Goal: Task Accomplishment & Management: Manage account settings

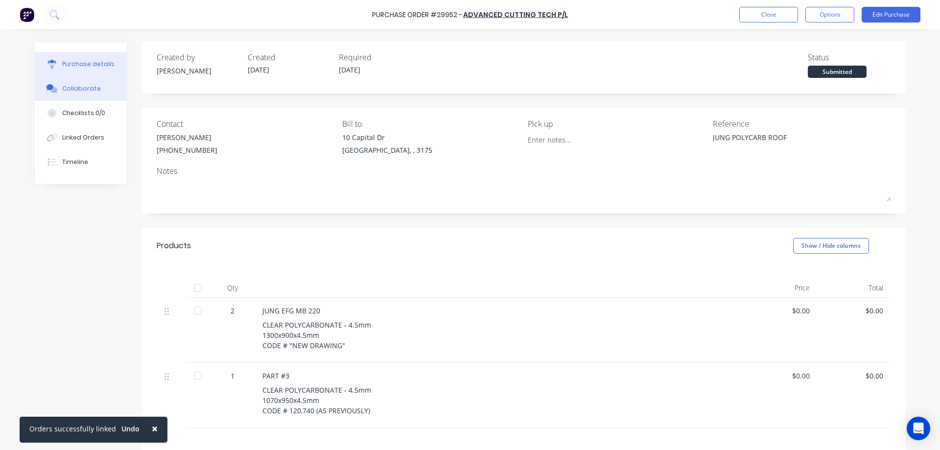
click at [68, 92] on div "Collaborate" at bounding box center [81, 88] width 39 height 9
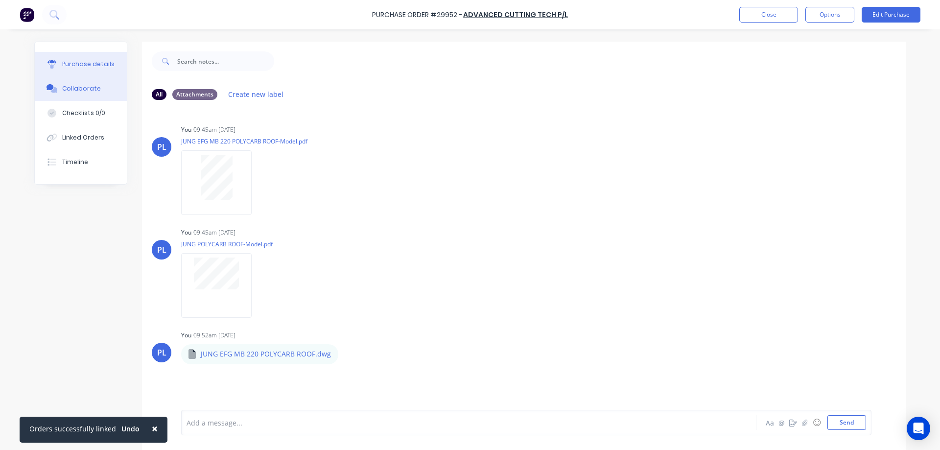
click at [67, 60] on div "Purchase details" at bounding box center [88, 64] width 52 height 9
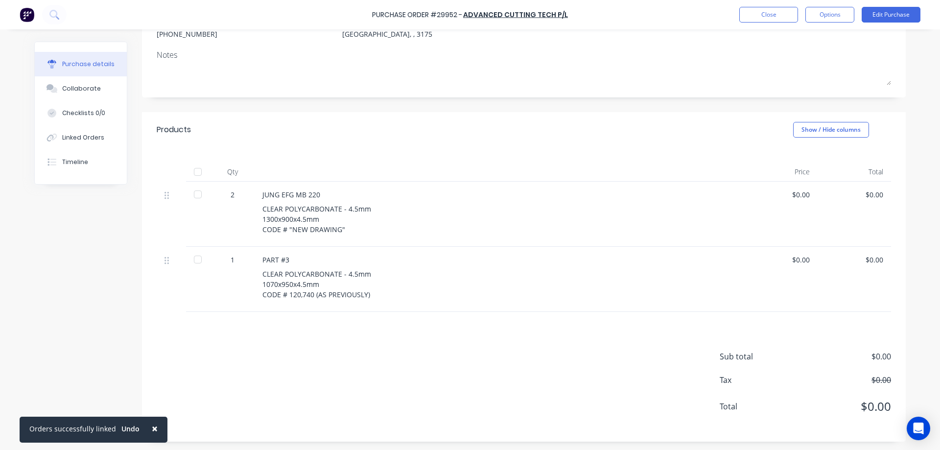
scroll to position [117, 0]
click at [69, 83] on button "Collaborate" at bounding box center [81, 88] width 92 height 24
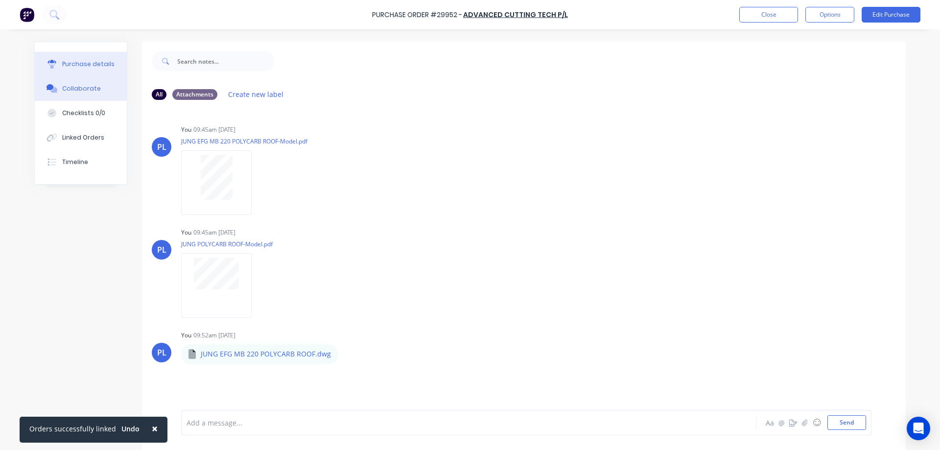
click at [69, 61] on div "Purchase details" at bounding box center [88, 64] width 52 height 9
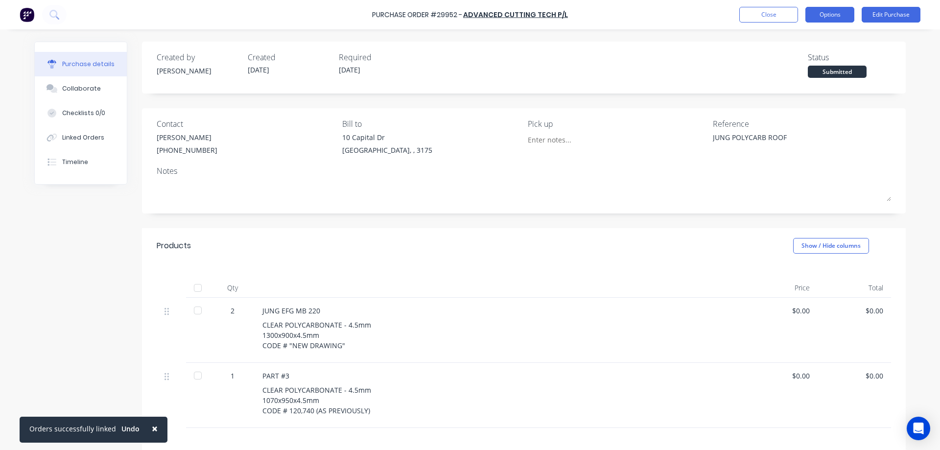
click at [818, 13] on button "Options" at bounding box center [829, 15] width 49 height 16
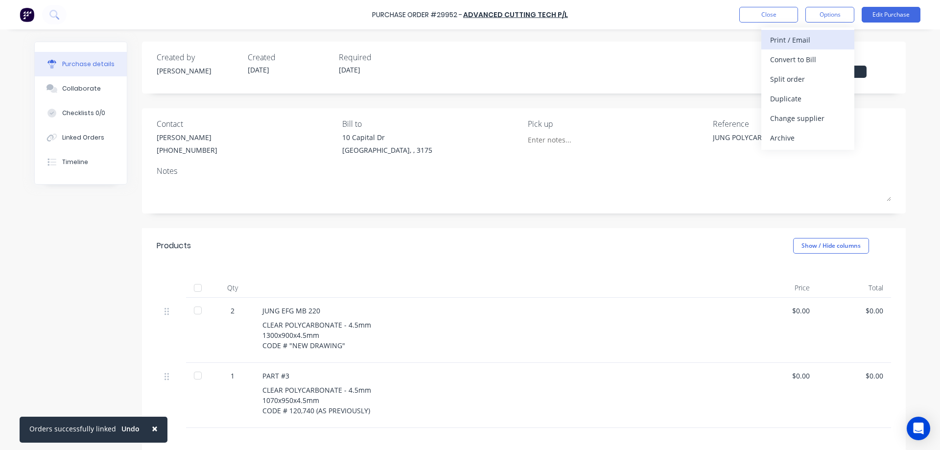
click at [807, 41] on div "Print / Email" at bounding box center [807, 40] width 75 height 14
click at [790, 82] on div "Without pricing" at bounding box center [807, 79] width 75 height 14
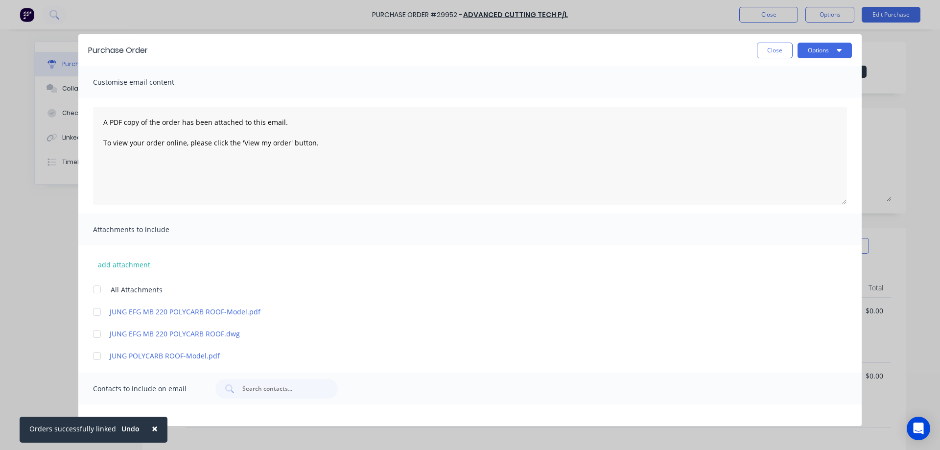
click at [97, 287] on div at bounding box center [97, 289] width 20 height 20
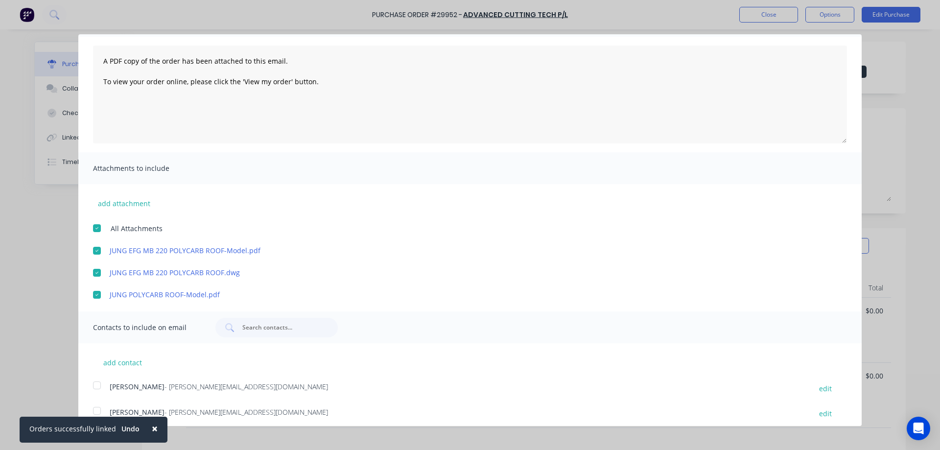
scroll to position [117, 0]
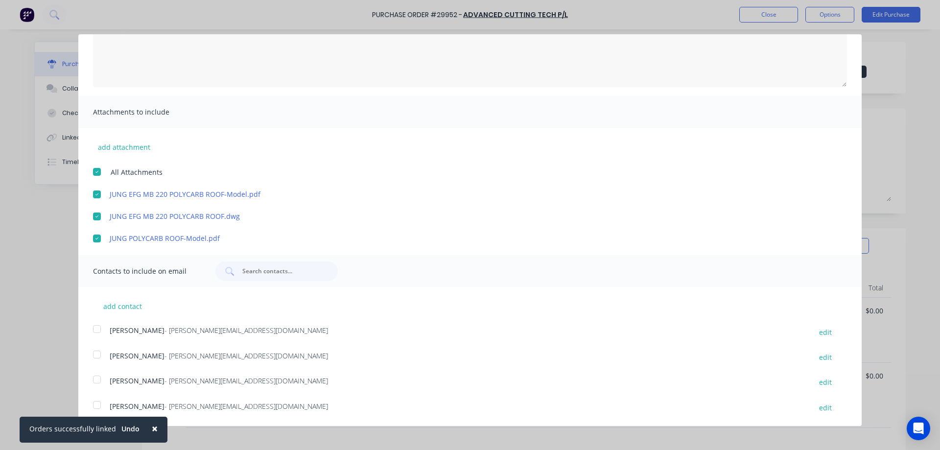
click at [95, 405] on div at bounding box center [97, 405] width 20 height 20
click at [152, 429] on span "×" at bounding box center [155, 428] width 6 height 14
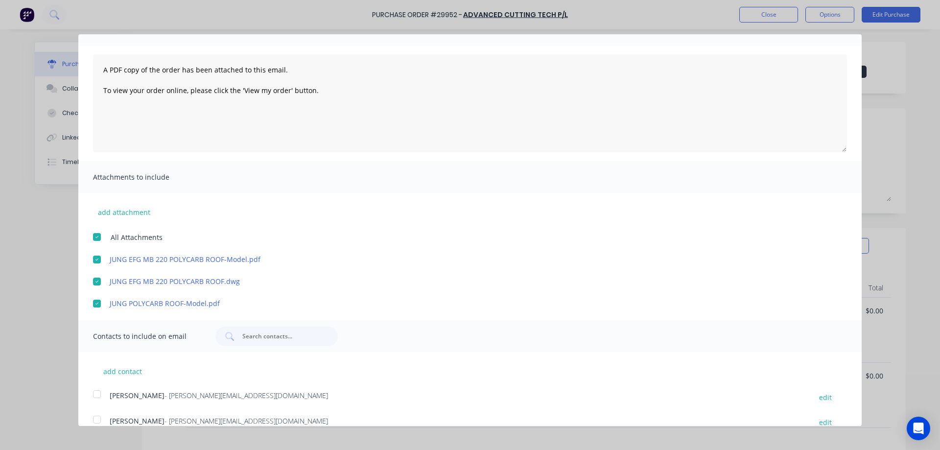
scroll to position [0, 0]
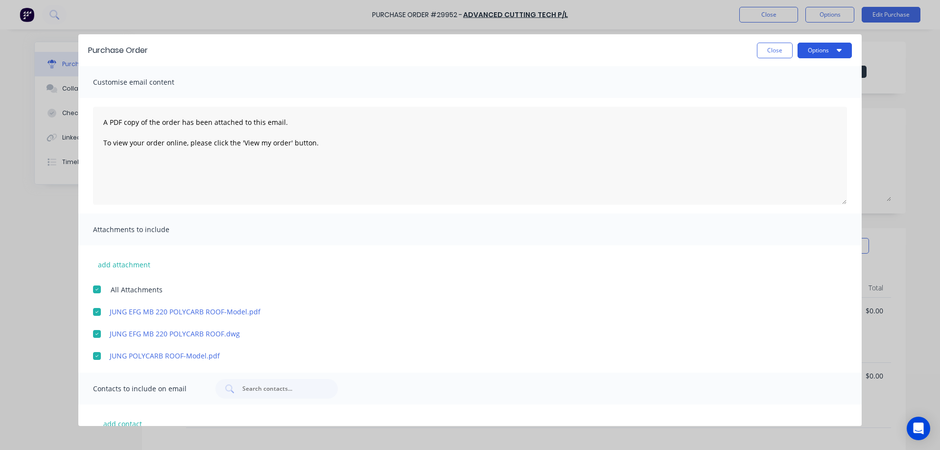
click at [809, 45] on button "Options" at bounding box center [824, 51] width 54 height 16
click at [785, 97] on div "Email" at bounding box center [804, 95] width 75 height 14
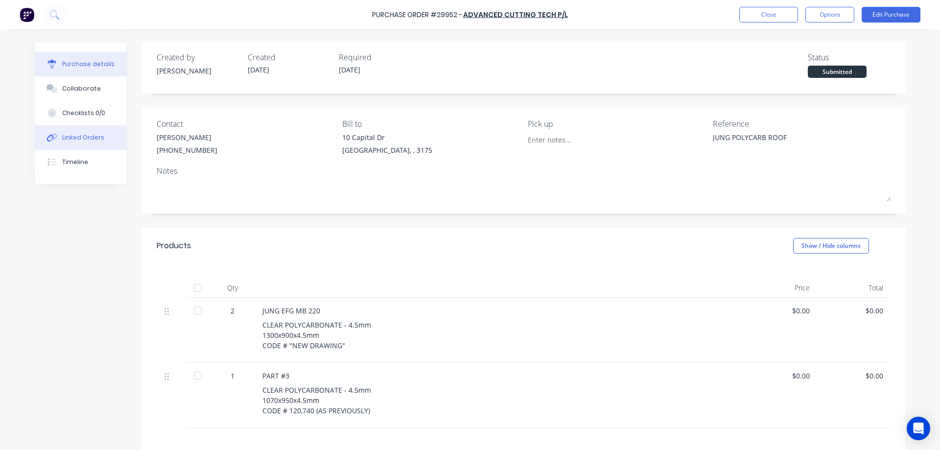
click at [76, 138] on div "Linked Orders" at bounding box center [83, 137] width 42 height 9
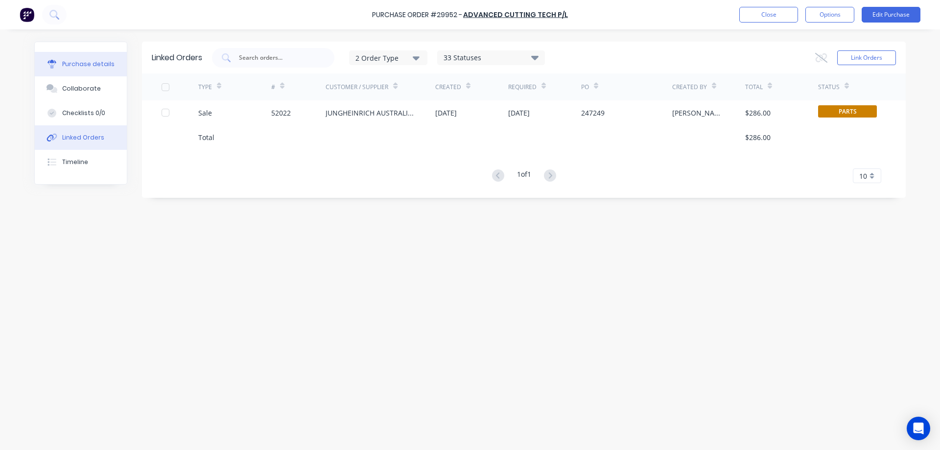
click at [81, 67] on div "Purchase details" at bounding box center [88, 64] width 52 height 9
type textarea "x"
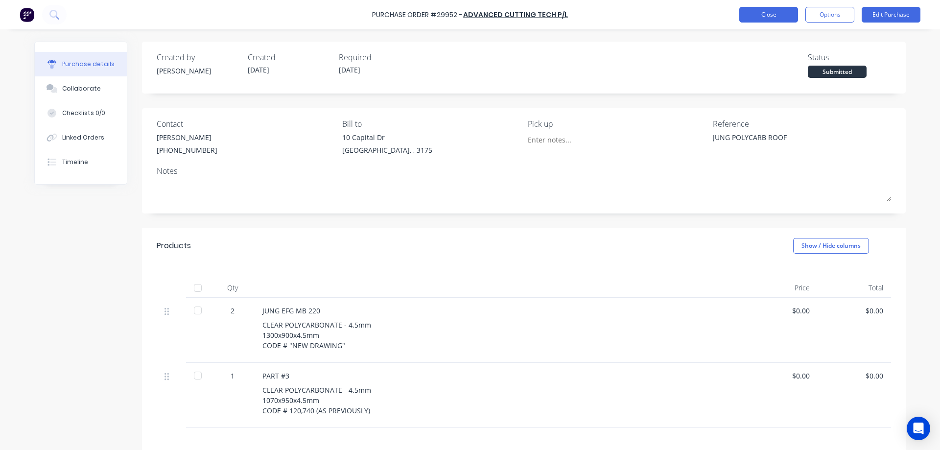
click at [766, 12] on button "Close" at bounding box center [768, 15] width 59 height 16
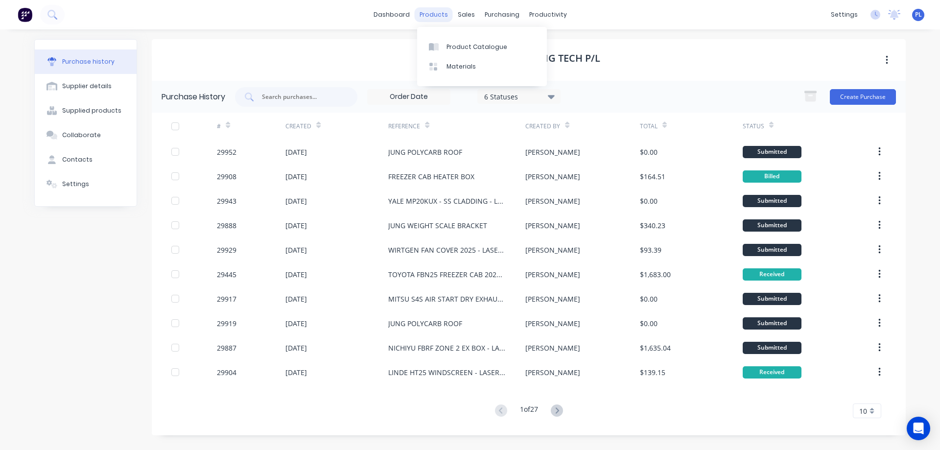
click at [435, 13] on div "products" at bounding box center [433, 14] width 38 height 15
click at [479, 44] on div "Product Catalogue" at bounding box center [476, 47] width 61 height 9
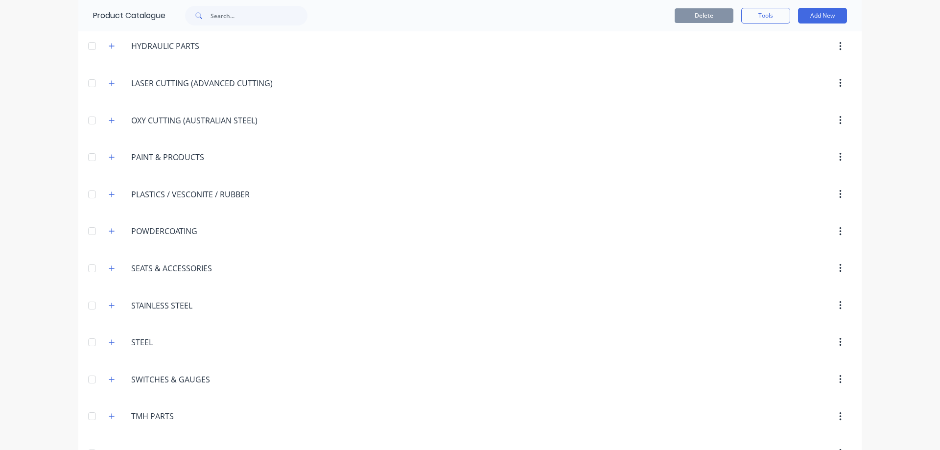
scroll to position [1093, 0]
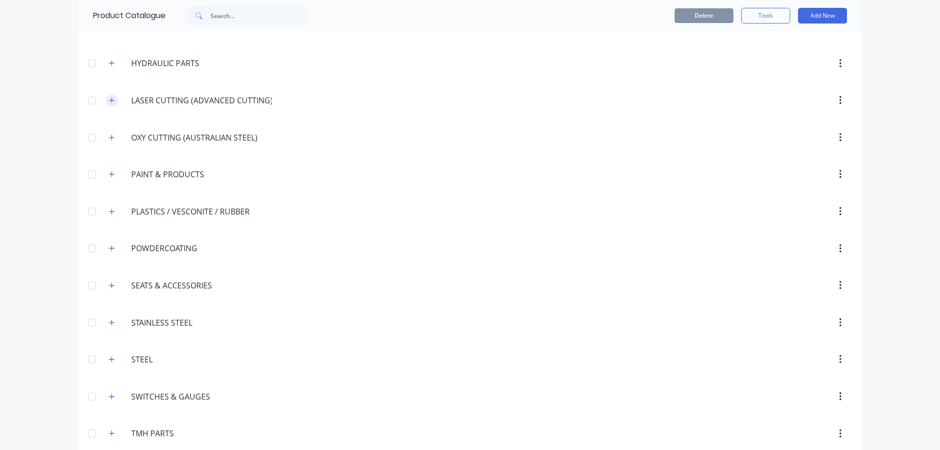
click at [106, 100] on button "button" at bounding box center [112, 100] width 12 height 12
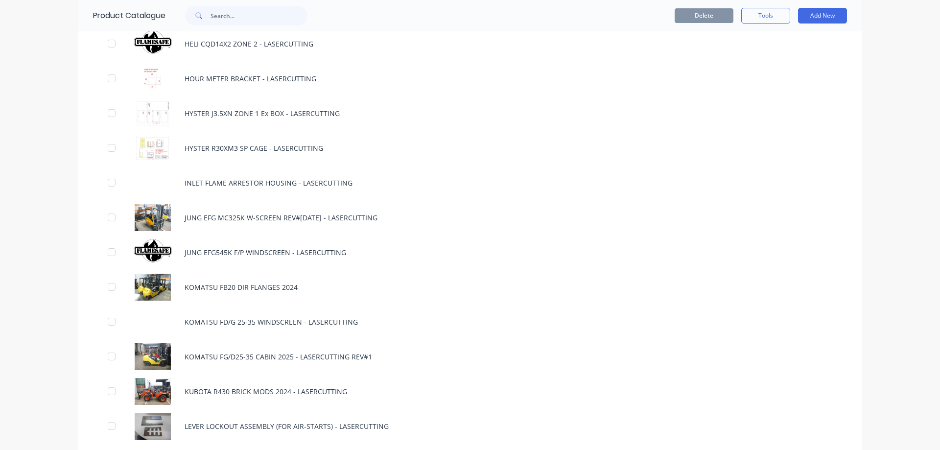
scroll to position [2268, 0]
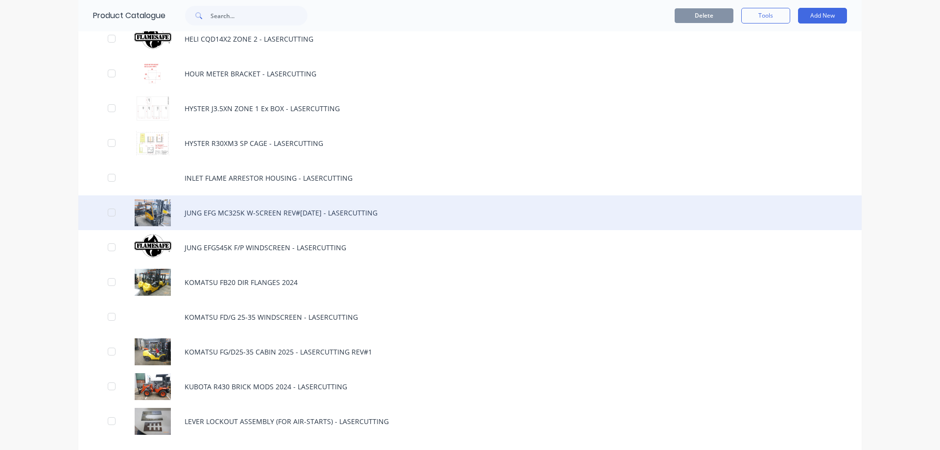
click at [253, 212] on div "JUNG EFG MC325K W-SCREEN REV#[DATE] - LASERCUTTING" at bounding box center [469, 212] width 783 height 35
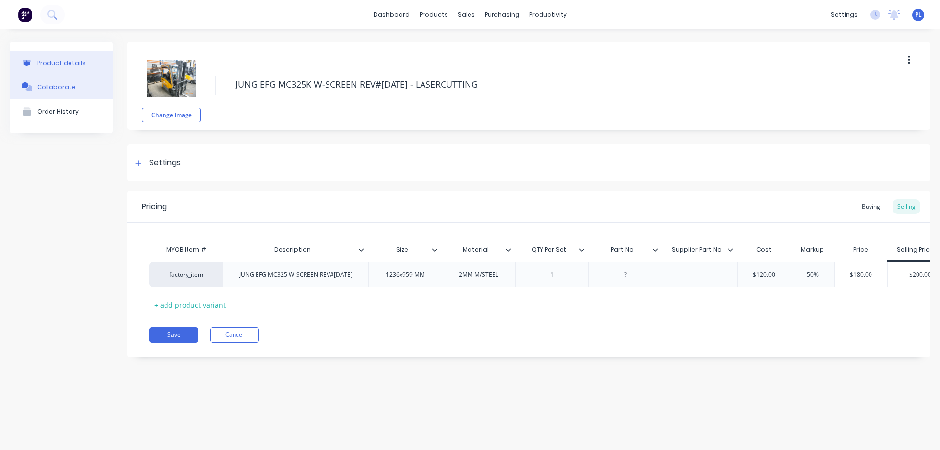
click at [48, 88] on div "Collaborate" at bounding box center [56, 86] width 39 height 7
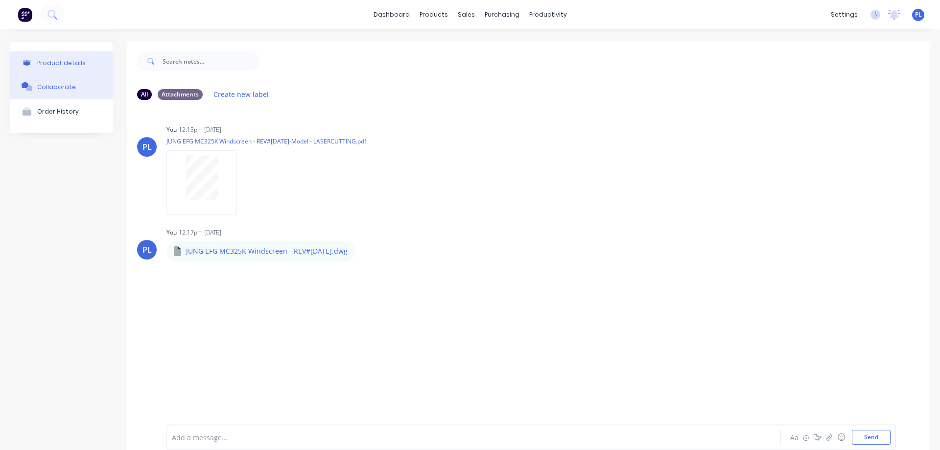
click at [73, 61] on div "Product details" at bounding box center [61, 62] width 48 height 7
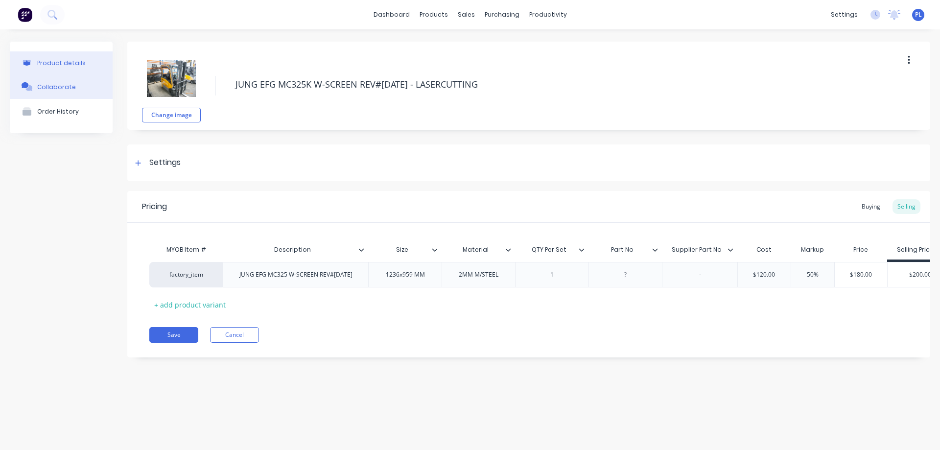
click at [59, 87] on div "Collaborate" at bounding box center [56, 86] width 39 height 7
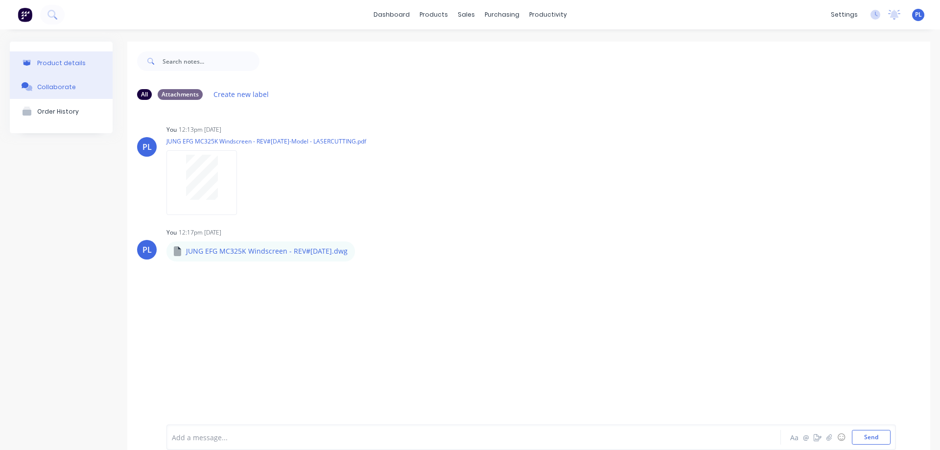
click at [58, 62] on div "Product details" at bounding box center [61, 62] width 48 height 7
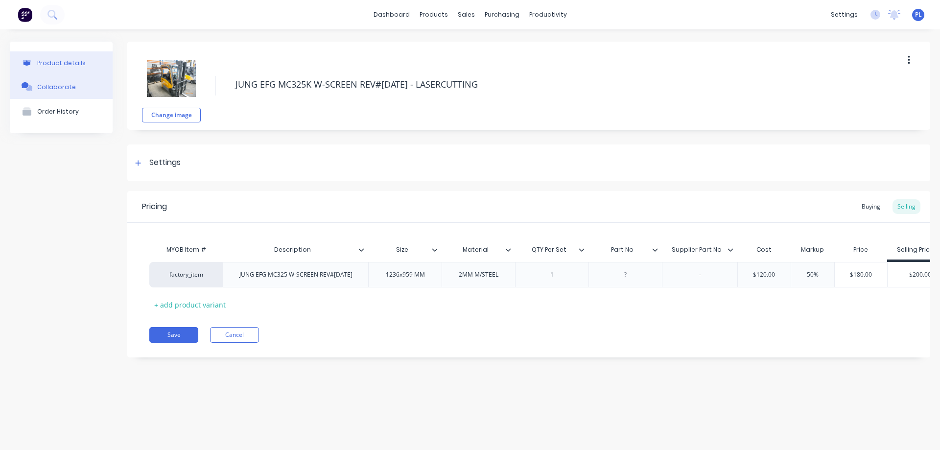
click at [68, 87] on div "Collaborate" at bounding box center [56, 86] width 39 height 7
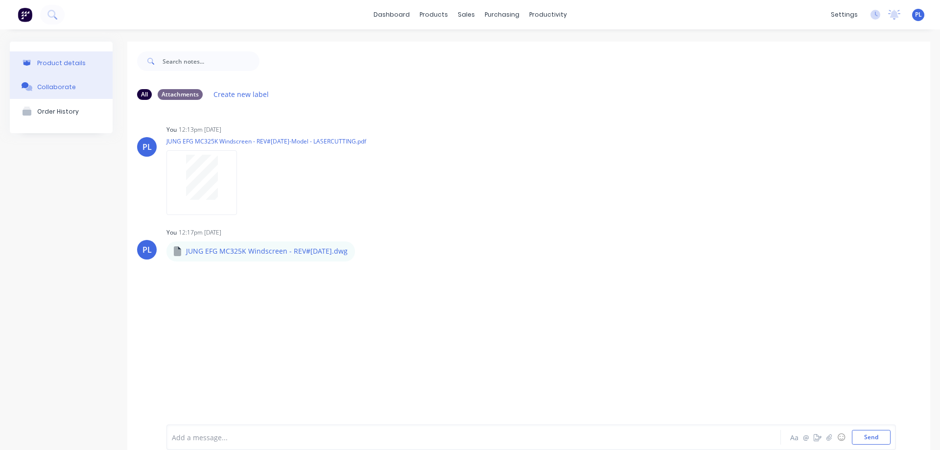
click at [48, 63] on div "Product details" at bounding box center [61, 62] width 48 height 7
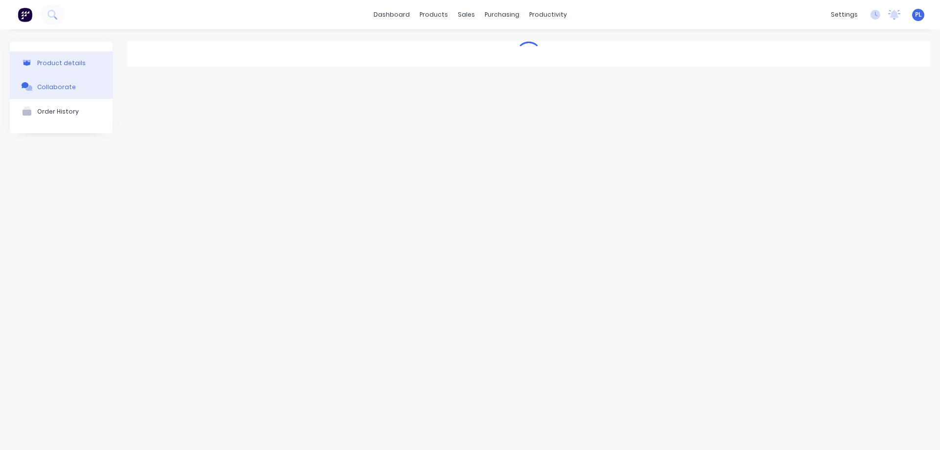
type textarea "x"
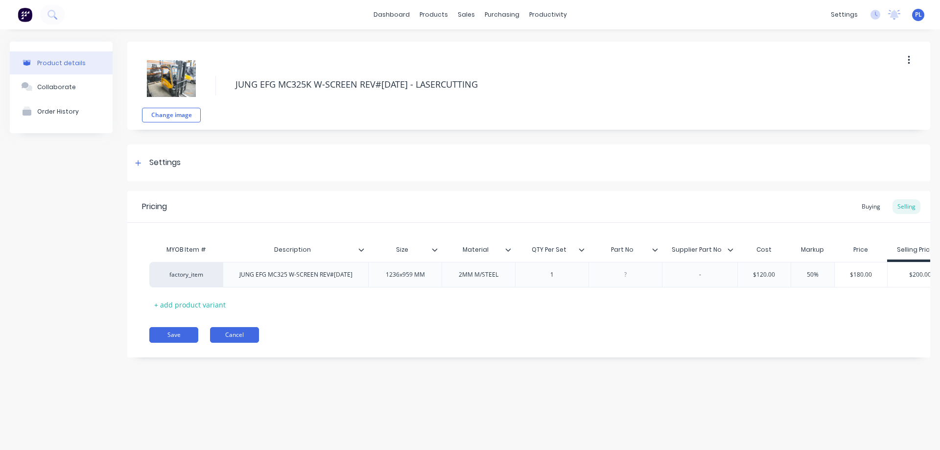
click at [225, 343] on button "Cancel" at bounding box center [234, 335] width 49 height 16
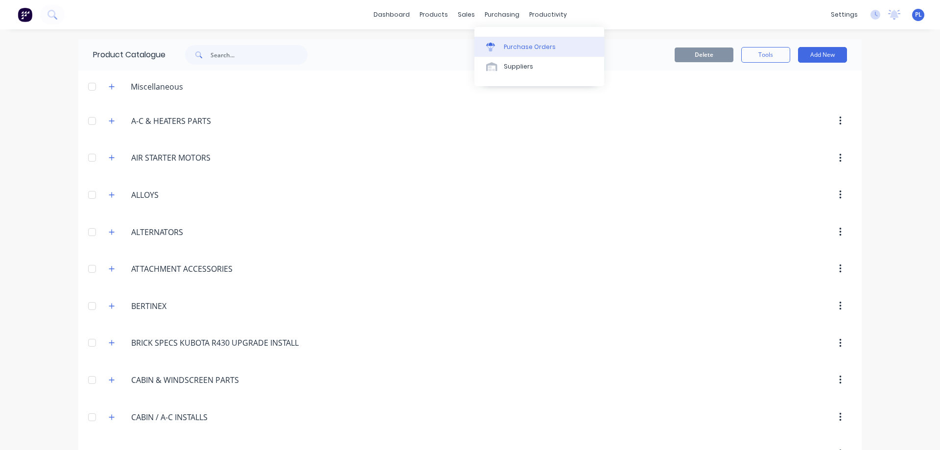
click at [525, 45] on div "Purchase Orders" at bounding box center [530, 47] width 52 height 9
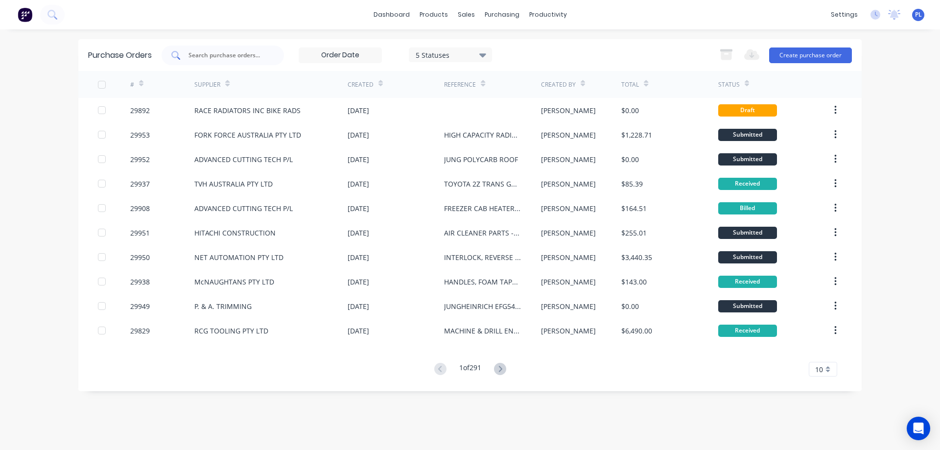
click at [223, 55] on input "text" at bounding box center [227, 55] width 81 height 10
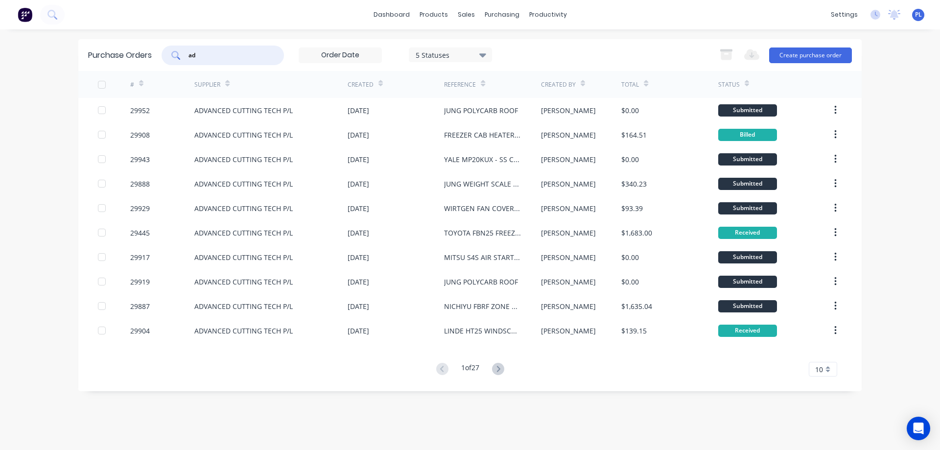
type input "a"
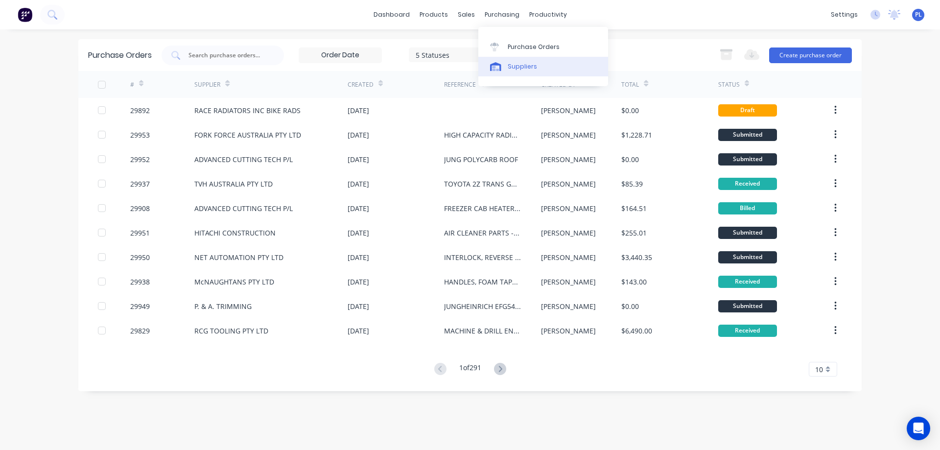
click at [520, 68] on div "Suppliers" at bounding box center [521, 66] width 29 height 9
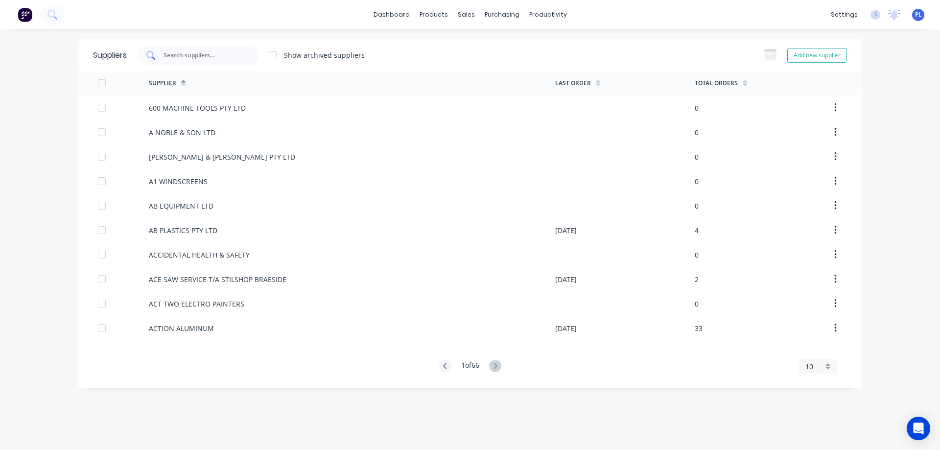
click at [184, 55] on input "text" at bounding box center [202, 55] width 81 height 10
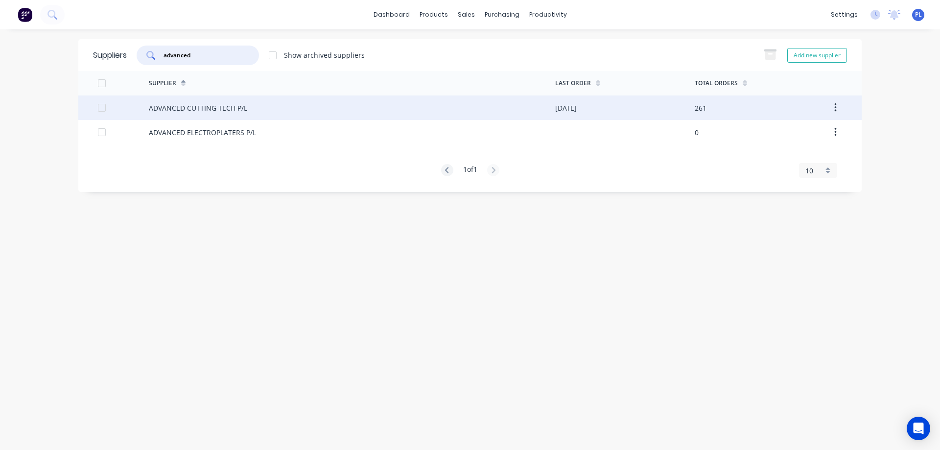
type input "advanced"
click at [188, 108] on div "ADVANCED CUTTING TECH P/L" at bounding box center [198, 108] width 98 height 10
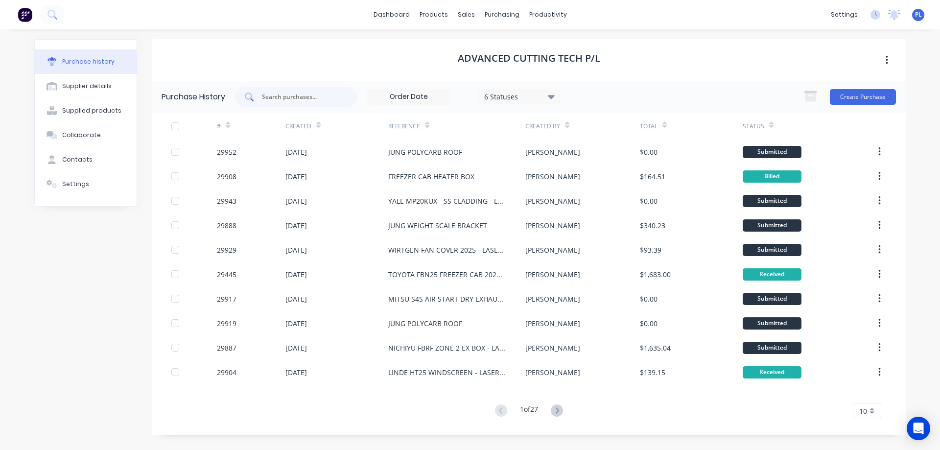
click at [283, 98] on input "text" at bounding box center [301, 97] width 81 height 10
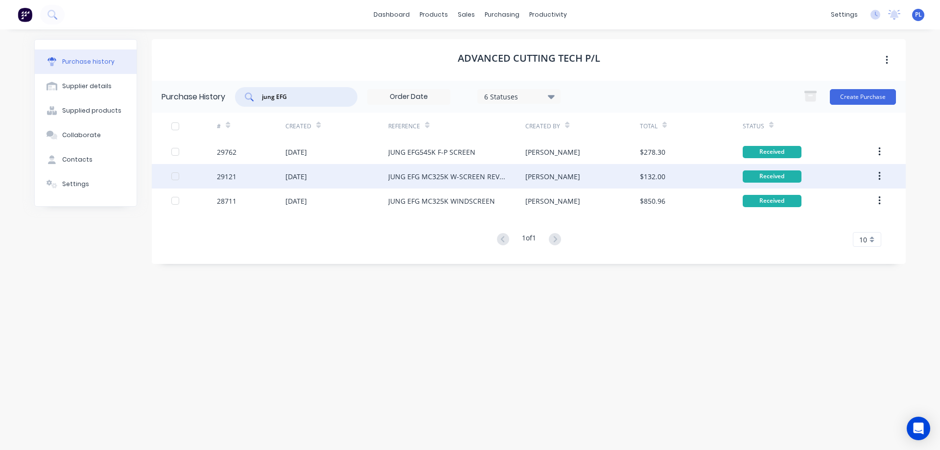
type input "jung EFG"
click at [305, 176] on div "[DATE]" at bounding box center [296, 176] width 22 height 10
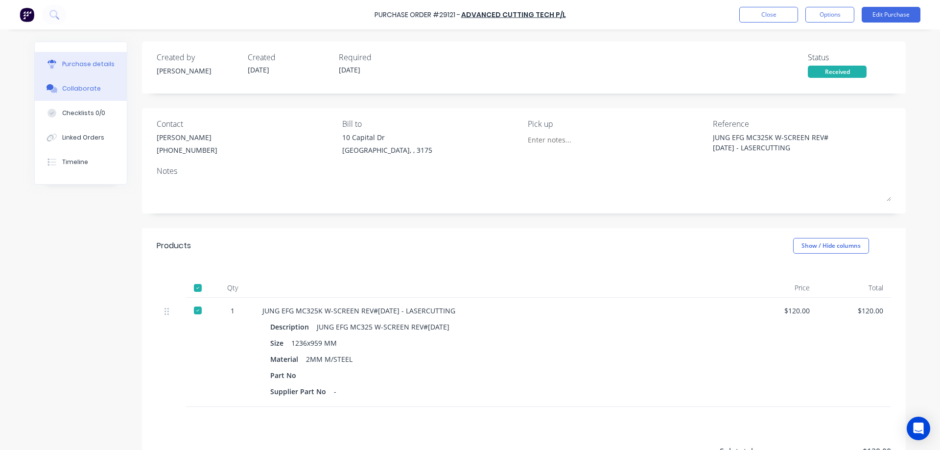
click at [75, 89] on div "Collaborate" at bounding box center [81, 88] width 39 height 9
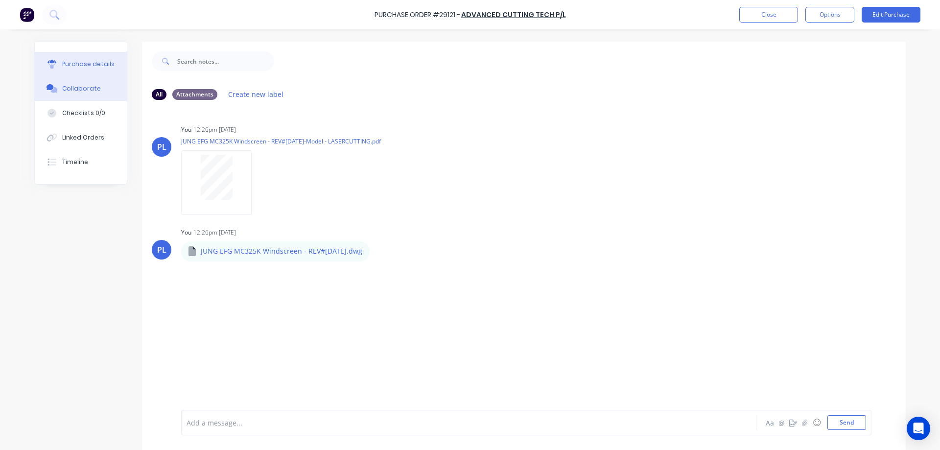
click at [69, 67] on div "Purchase details" at bounding box center [88, 64] width 52 height 9
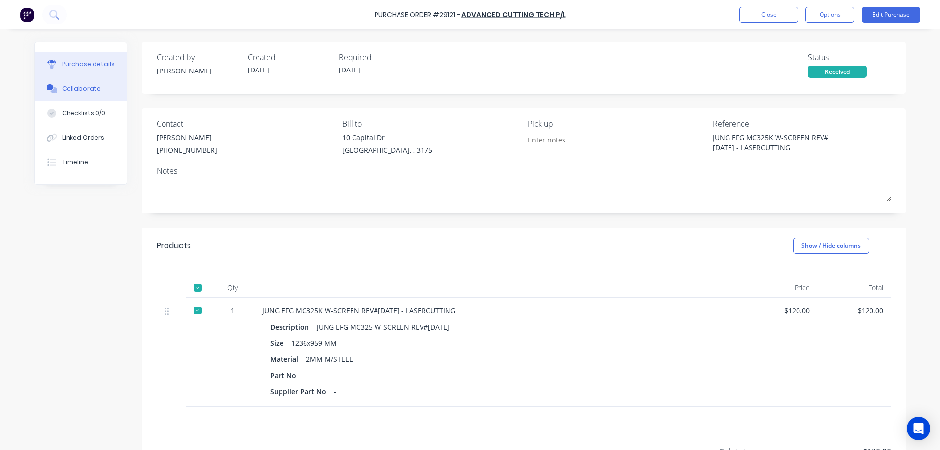
click at [91, 93] on button "Collaborate" at bounding box center [81, 88] width 92 height 24
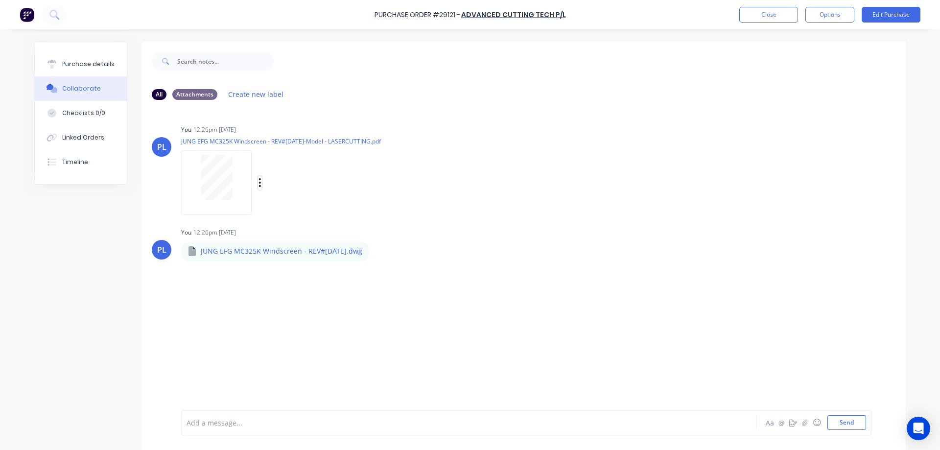
click at [259, 183] on icon "button" at bounding box center [260, 182] width 2 height 9
click at [478, 242] on div "JUNG EFG MC325K Windscreen - REV#[DATE].dwg" at bounding box center [330, 244] width 298 height 9
click at [75, 67] on div "Purchase details" at bounding box center [88, 64] width 52 height 9
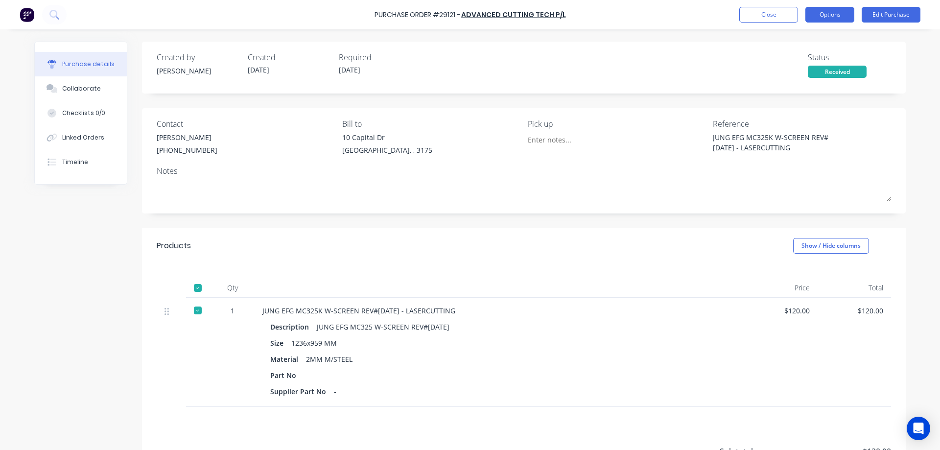
click at [833, 17] on button "Options" at bounding box center [829, 15] width 49 height 16
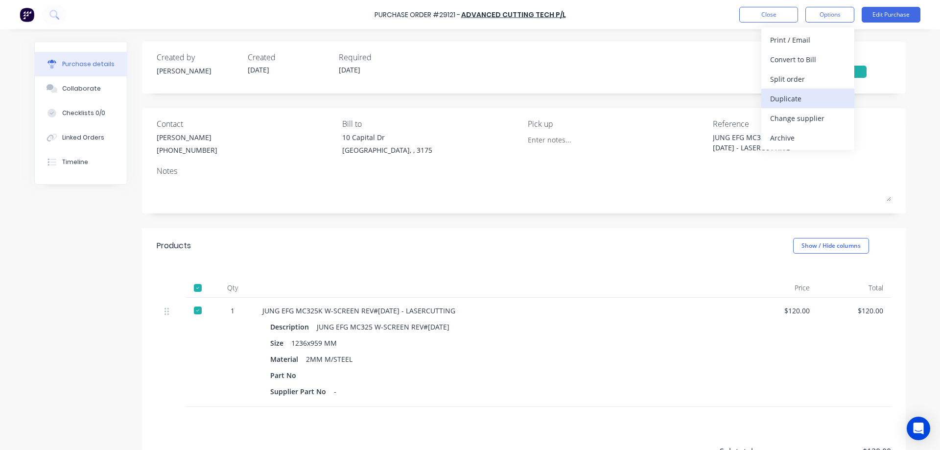
click at [811, 99] on div "Duplicate" at bounding box center [807, 99] width 75 height 14
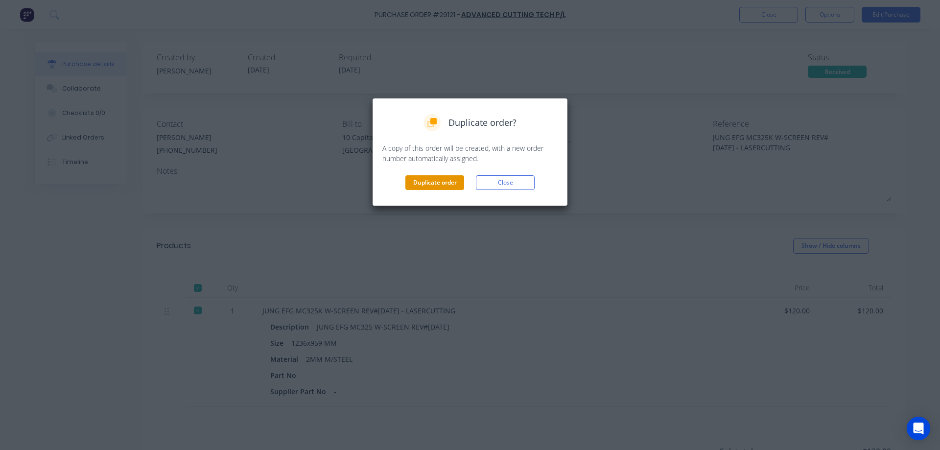
click at [431, 182] on button "Duplicate order" at bounding box center [434, 182] width 59 height 15
type textarea "x"
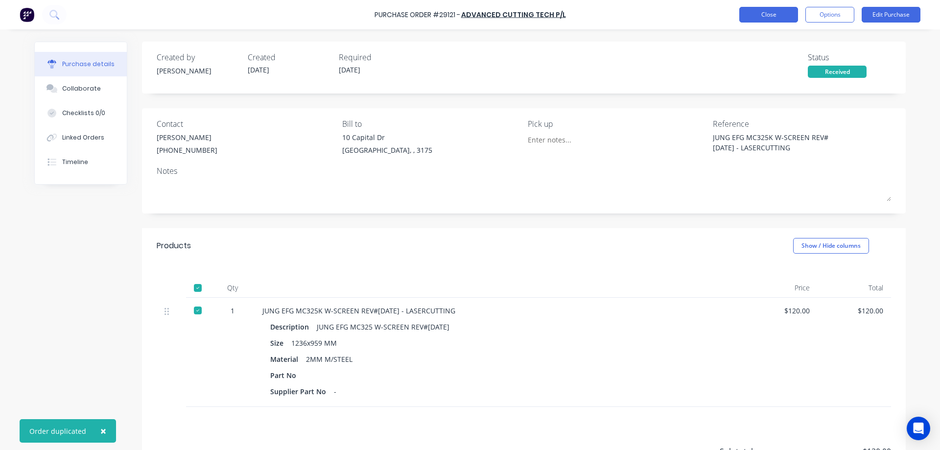
click at [772, 14] on button "Close" at bounding box center [768, 15] width 59 height 16
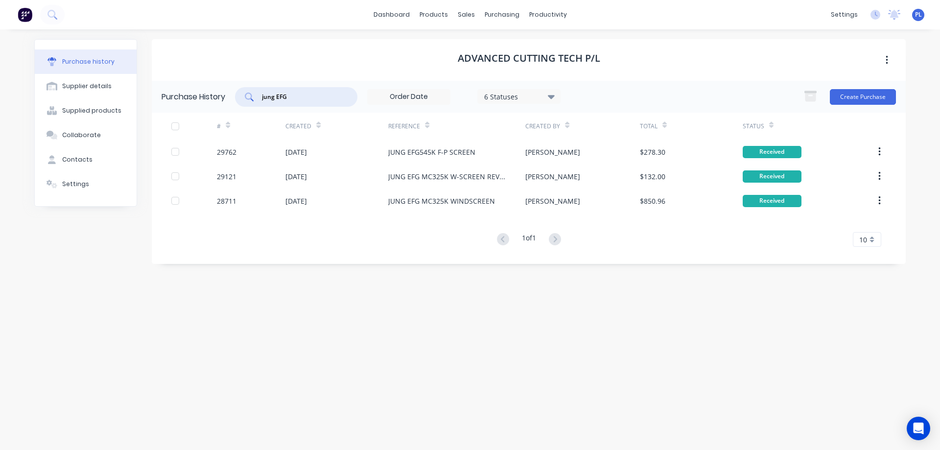
click at [314, 99] on input "jung EFG" at bounding box center [301, 97] width 81 height 10
type input "j"
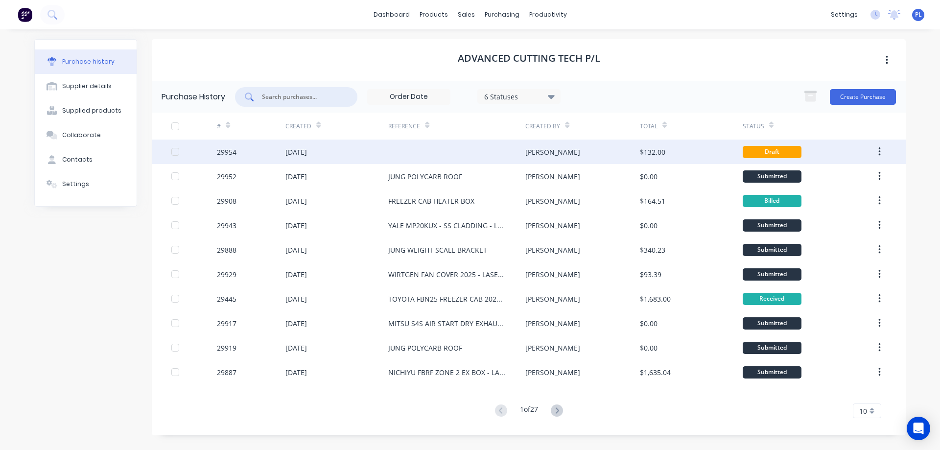
click at [420, 154] on div at bounding box center [456, 151] width 137 height 24
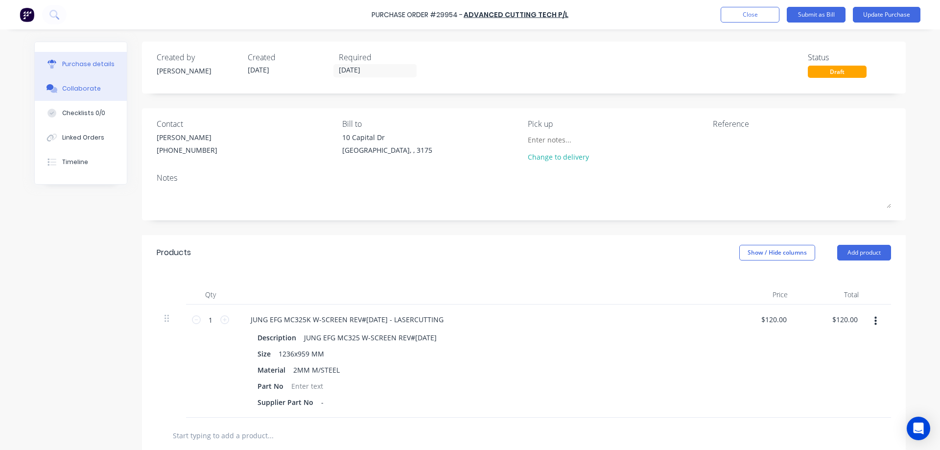
click at [55, 84] on div at bounding box center [52, 88] width 15 height 9
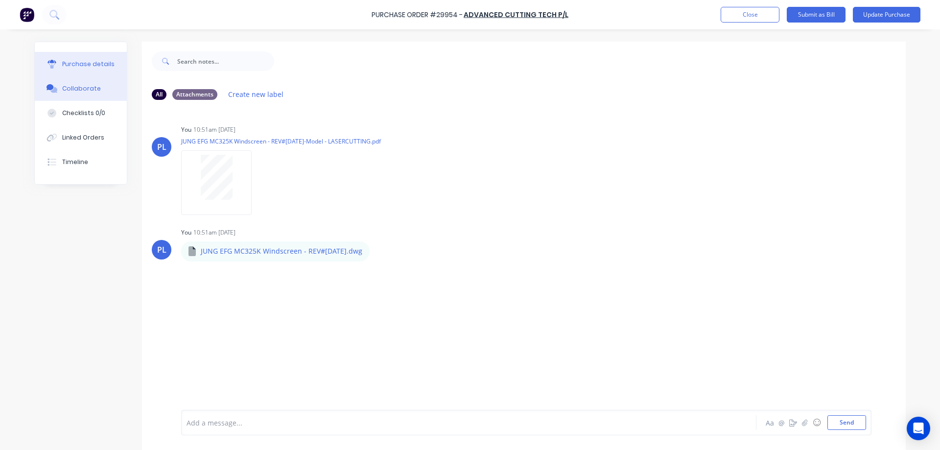
click at [73, 65] on div "Purchase details" at bounding box center [88, 64] width 52 height 9
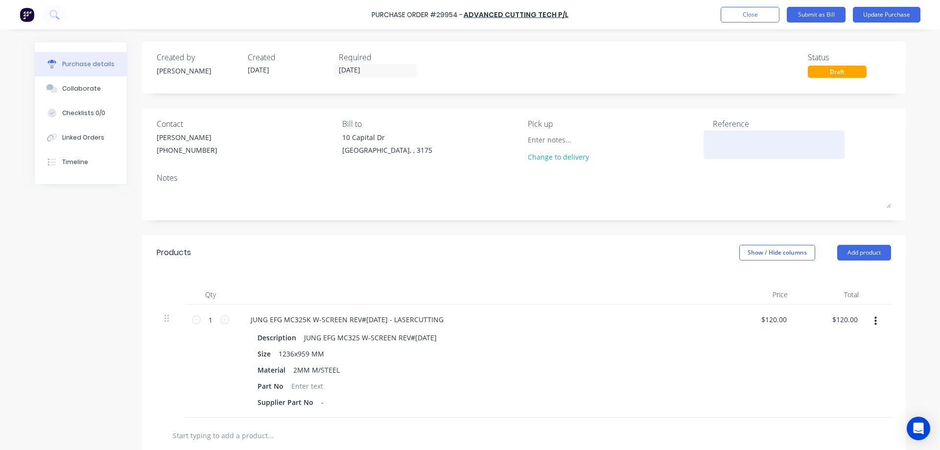
drag, startPoint x: 717, startPoint y: 144, endPoint x: 806, endPoint y: 152, distance: 89.4
click at [721, 144] on textarea at bounding box center [774, 143] width 122 height 22
type textarea "JUNG EFG MC325K WINDSCREEN - LASERCUTTING"
type textarea "x"
type textarea "JUNG EFG MC325K WINDSCREEN - LASERCUTTING"
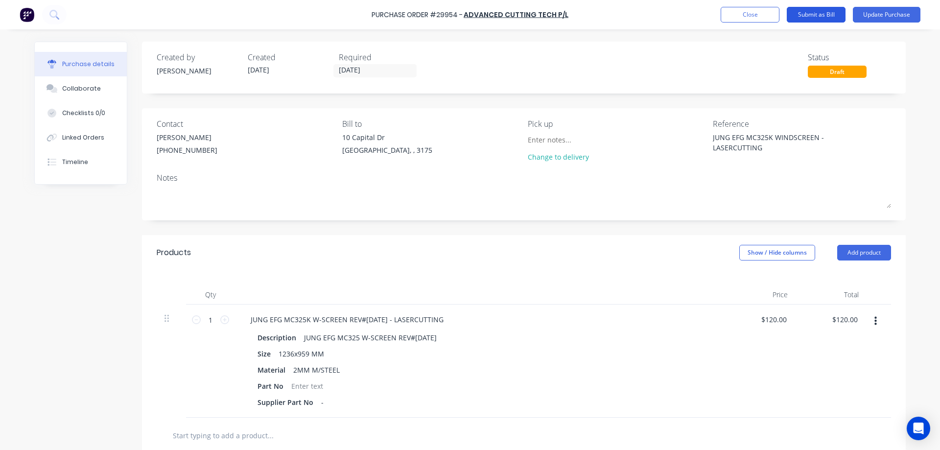
click at [815, 15] on button "Submit as Bill" at bounding box center [815, 15] width 59 height 16
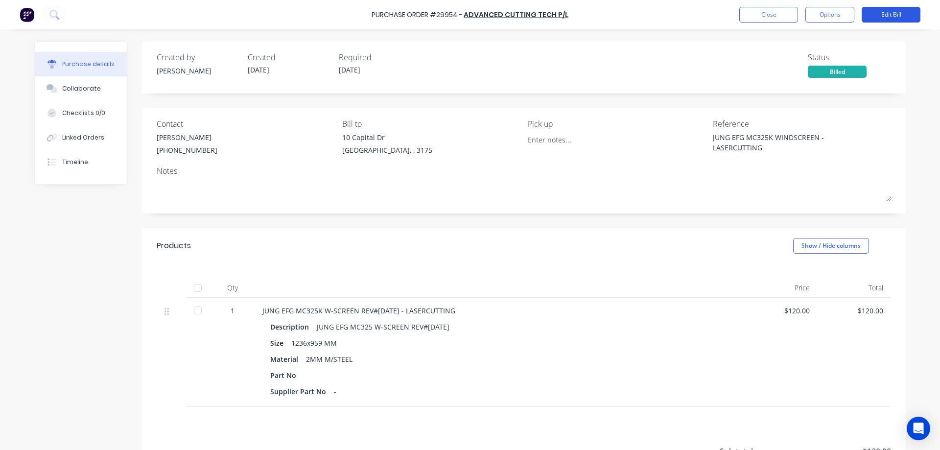
click at [884, 14] on button "Edit Bill" at bounding box center [890, 15] width 59 height 16
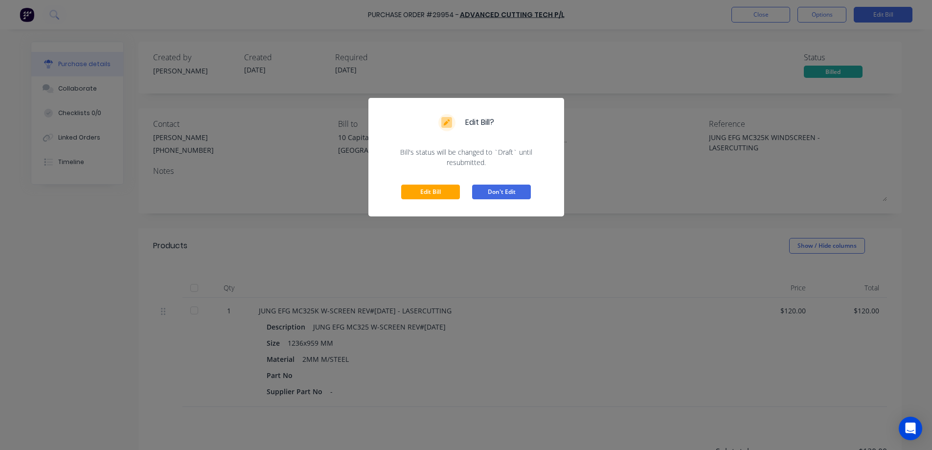
click at [500, 193] on button "Don't Edit" at bounding box center [501, 191] width 59 height 15
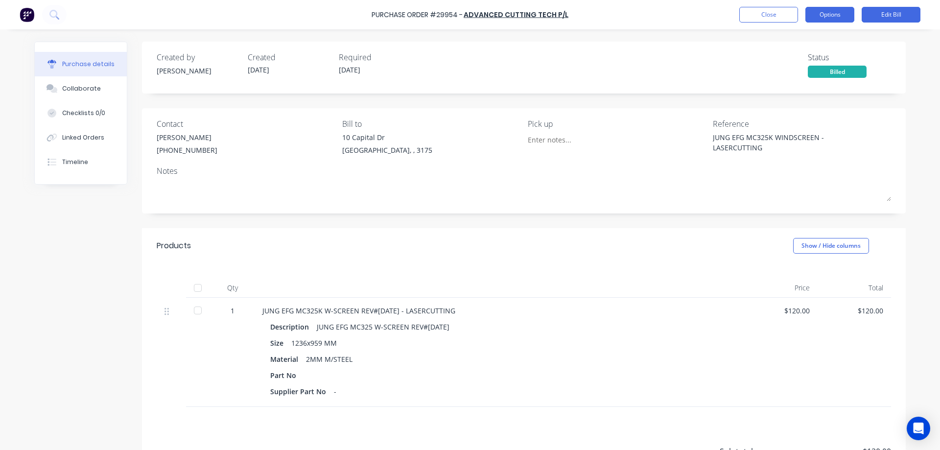
click at [824, 17] on button "Options" at bounding box center [829, 15] width 49 height 16
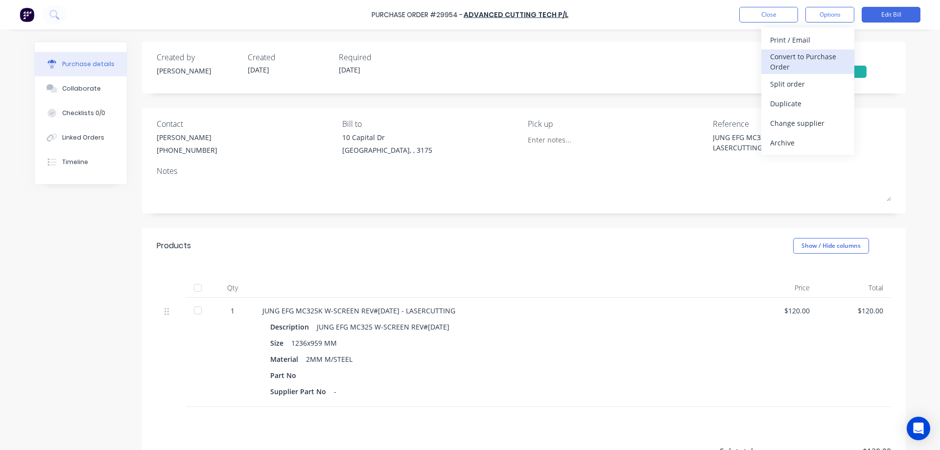
click at [800, 61] on div "Convert to Purchase Order" at bounding box center [807, 61] width 75 height 24
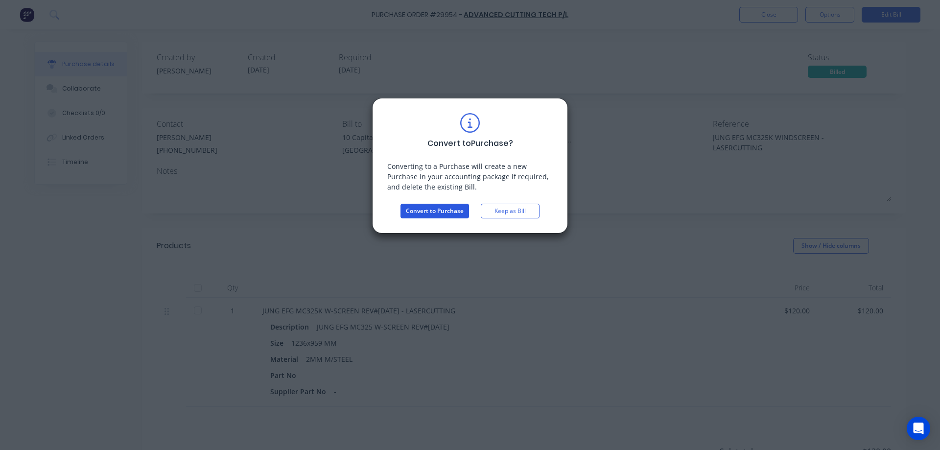
click at [427, 211] on button "Convert to Purchase" at bounding box center [434, 211] width 69 height 15
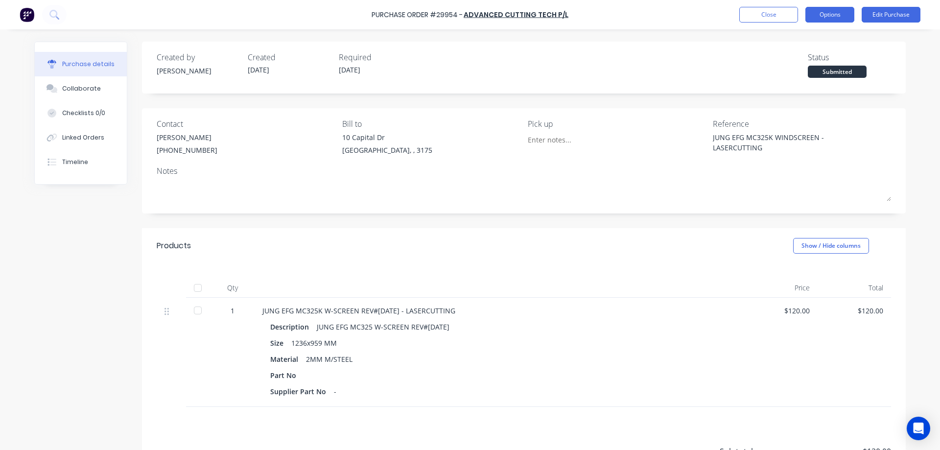
click at [826, 15] on button "Options" at bounding box center [829, 15] width 49 height 16
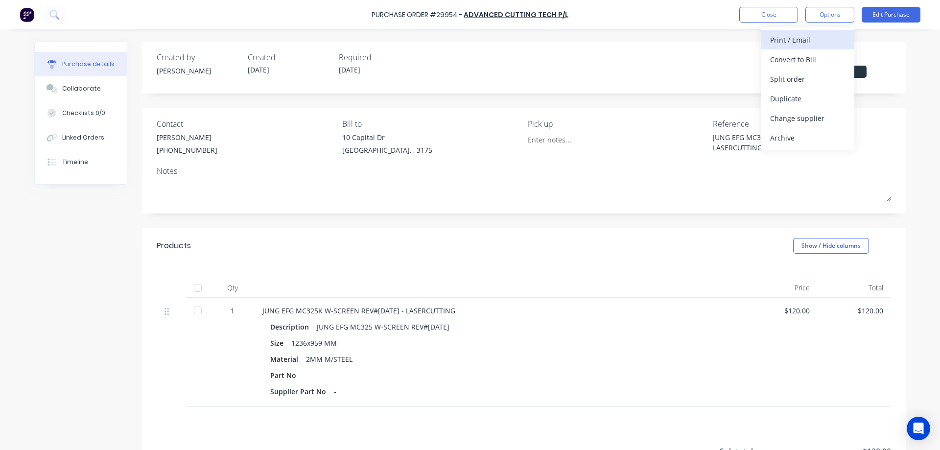
click at [788, 42] on div "Print / Email" at bounding box center [807, 40] width 75 height 14
click at [801, 79] on div "Without pricing" at bounding box center [807, 79] width 75 height 14
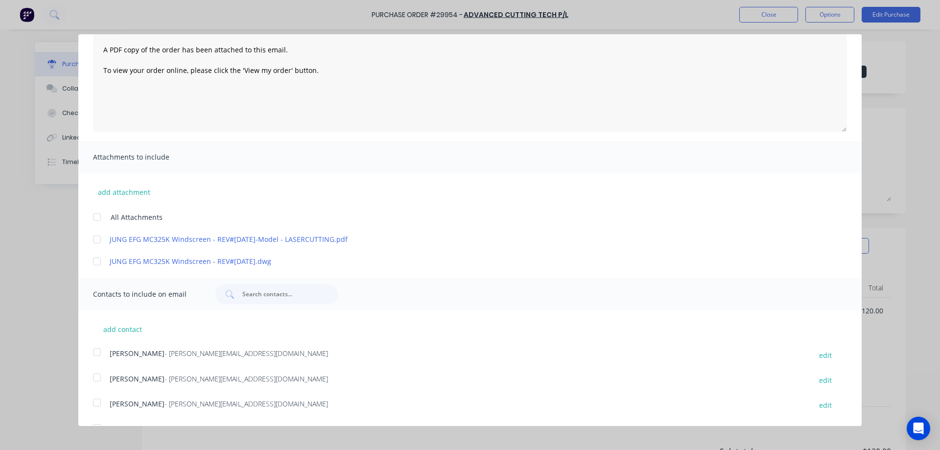
scroll to position [95, 0]
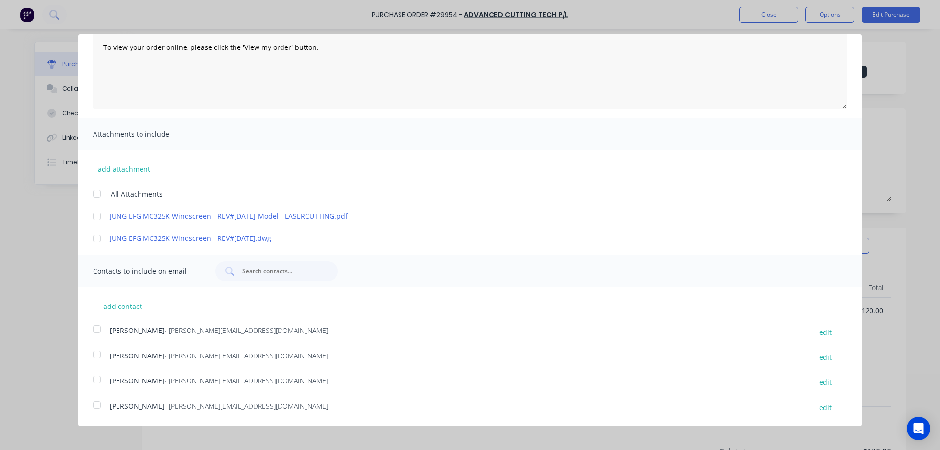
click at [95, 194] on div at bounding box center [97, 194] width 20 height 20
drag, startPoint x: 95, startPoint y: 404, endPoint x: 105, endPoint y: 399, distance: 11.2
click at [96, 404] on div at bounding box center [97, 405] width 20 height 20
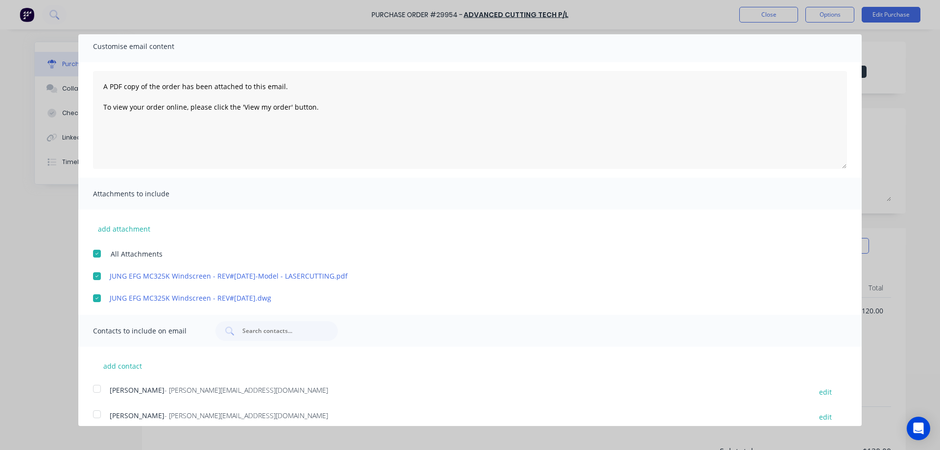
scroll to position [0, 0]
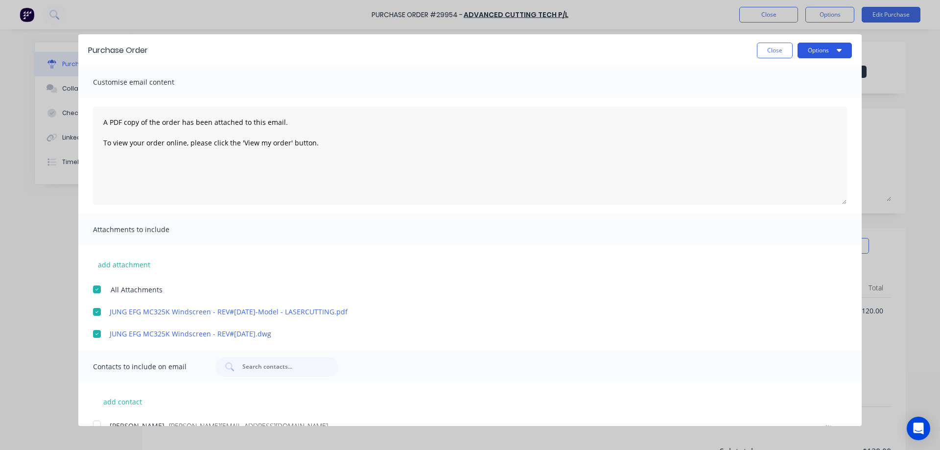
click at [805, 51] on button "Options" at bounding box center [824, 51] width 54 height 16
click at [769, 97] on div "Email" at bounding box center [804, 95] width 75 height 14
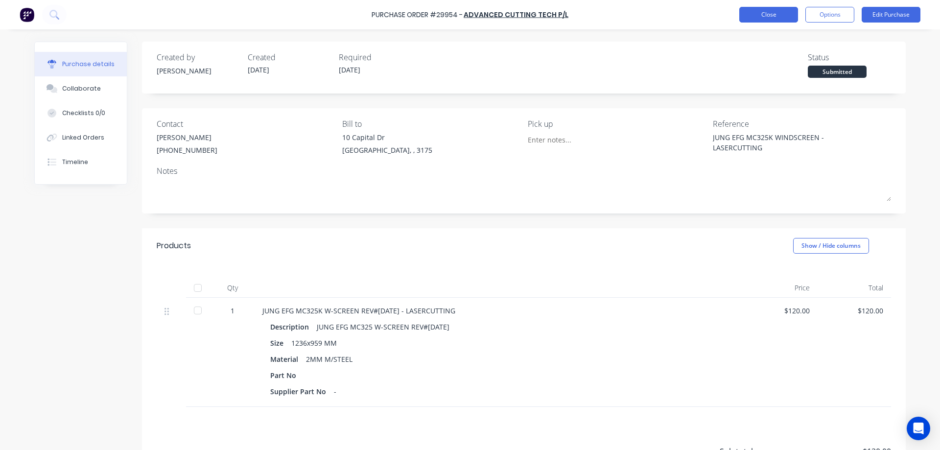
click at [763, 14] on button "Close" at bounding box center [768, 15] width 59 height 16
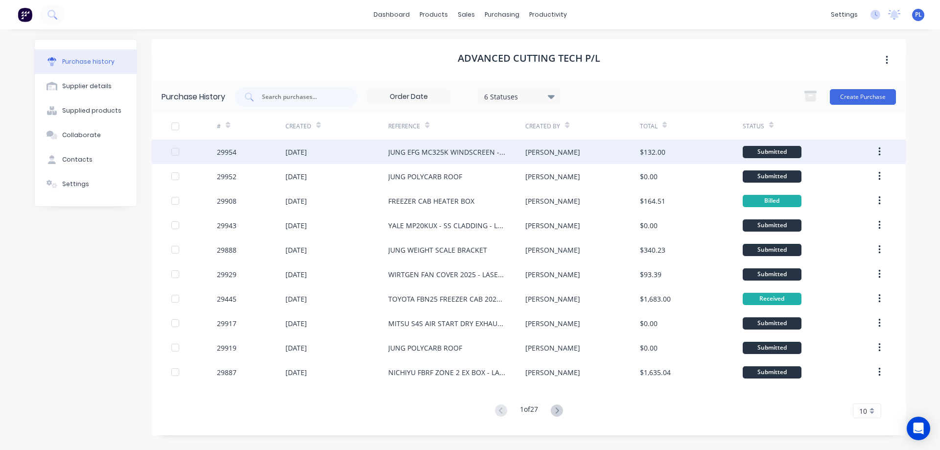
click at [404, 152] on div "JUNG EFG MC325K WINDSCREEN - LASERCUTTING" at bounding box center [446, 152] width 117 height 10
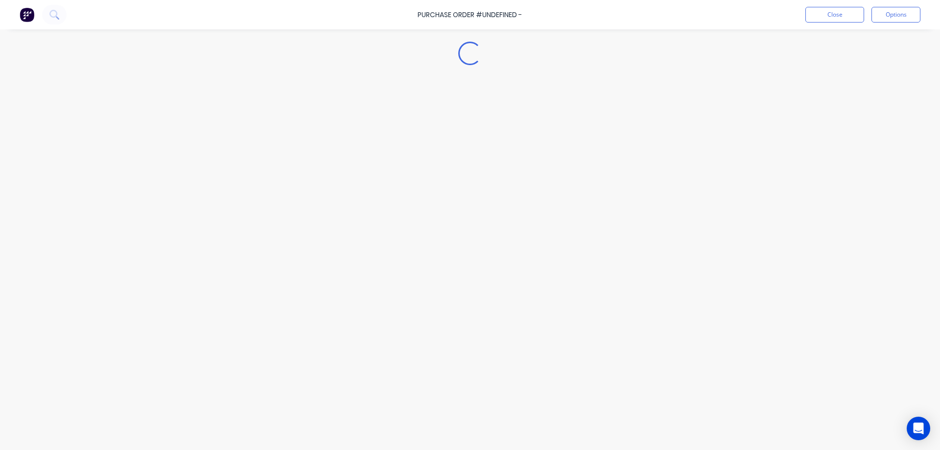
type textarea "x"
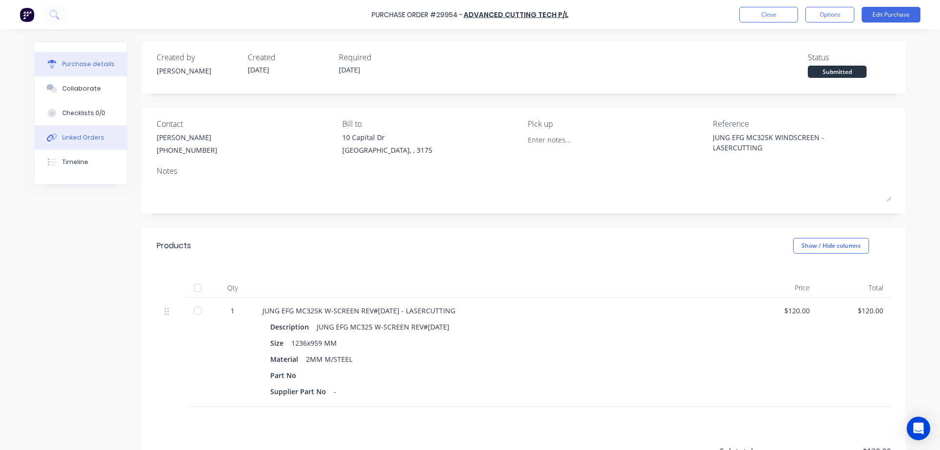
click at [73, 137] on div "Linked Orders" at bounding box center [83, 137] width 42 height 9
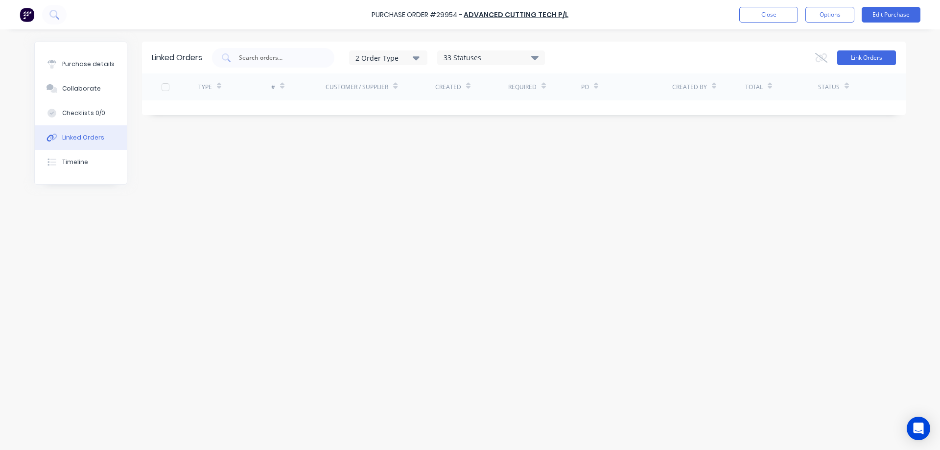
click at [857, 52] on button "Link Orders" at bounding box center [866, 57] width 59 height 15
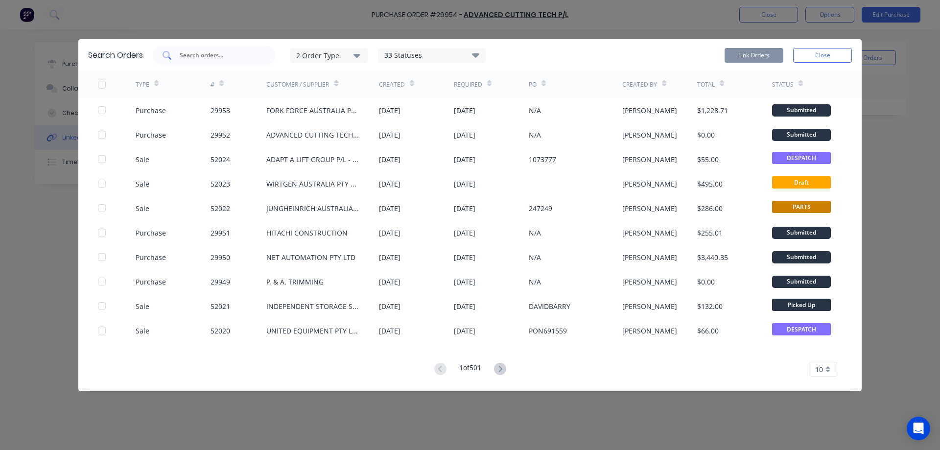
click at [187, 56] on input "text" at bounding box center [219, 55] width 81 height 10
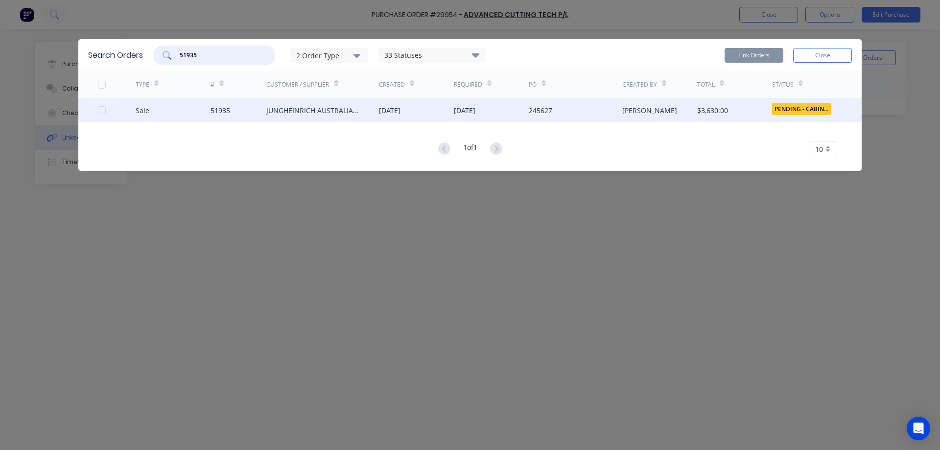
click at [100, 109] on div at bounding box center [102, 110] width 20 height 20
type input "51935"
click at [755, 55] on button "Link Orders" at bounding box center [753, 55] width 59 height 15
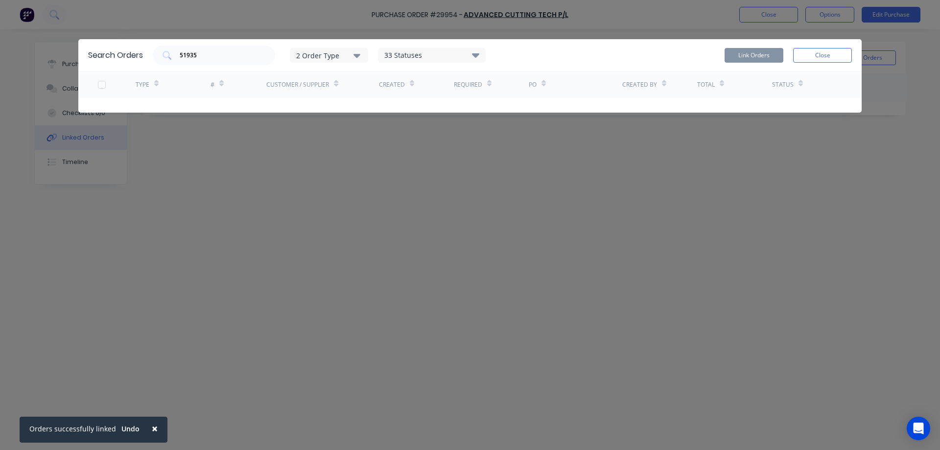
click at [828, 57] on button "Close" at bounding box center [822, 55] width 59 height 15
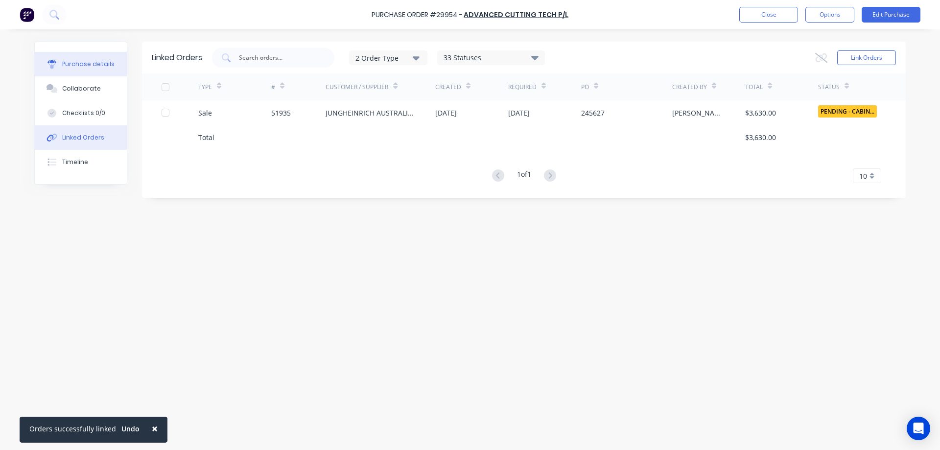
click at [80, 65] on div "Purchase details" at bounding box center [88, 64] width 52 height 9
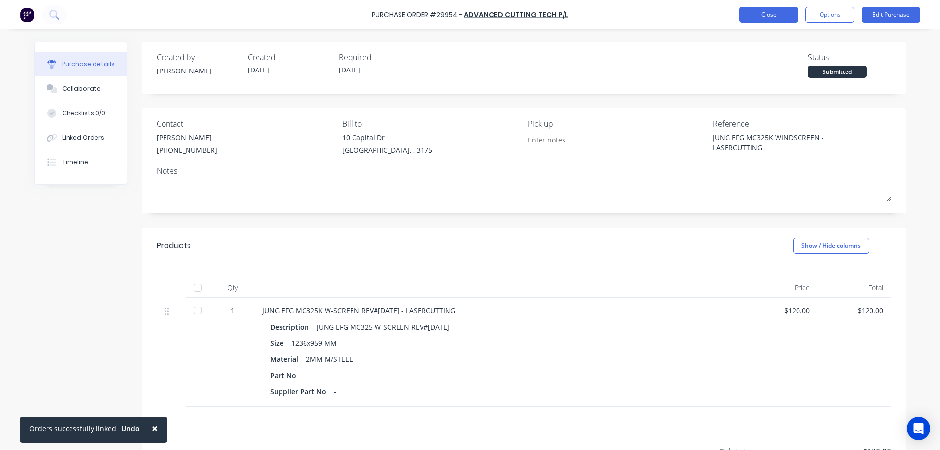
click at [759, 13] on button "Close" at bounding box center [768, 15] width 59 height 16
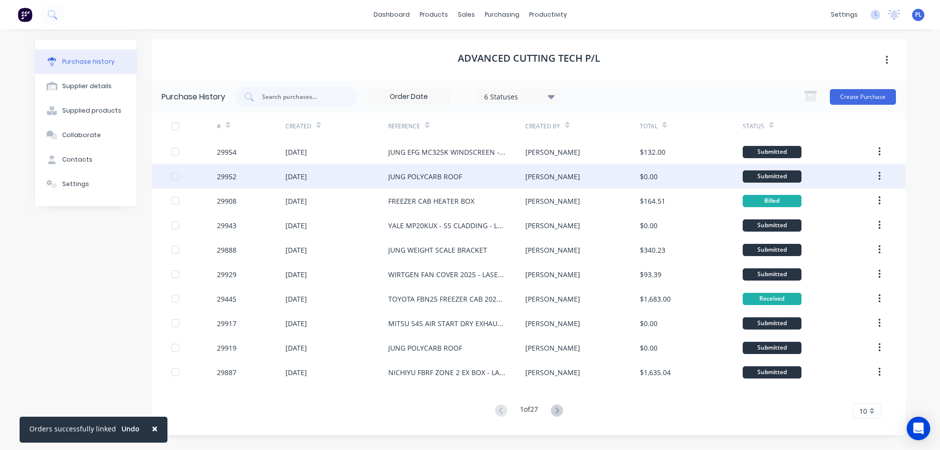
click at [384, 180] on div "[DATE]" at bounding box center [336, 176] width 103 height 24
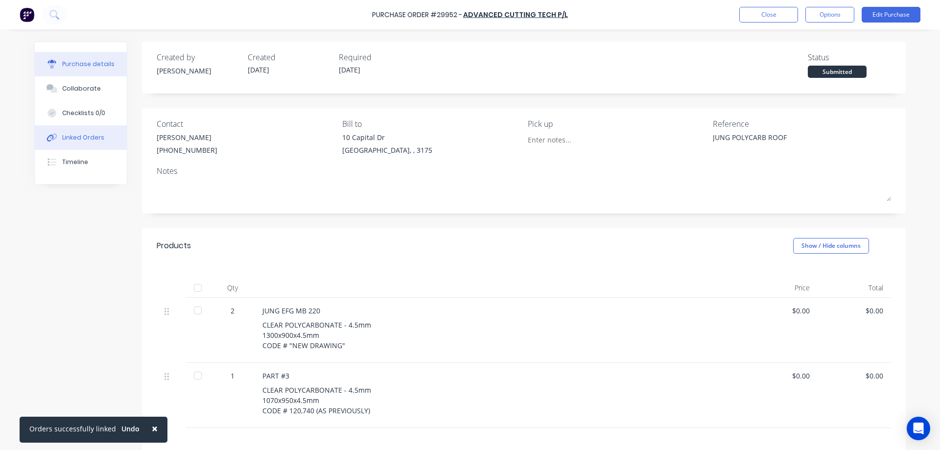
click at [67, 134] on div "Linked Orders" at bounding box center [83, 137] width 42 height 9
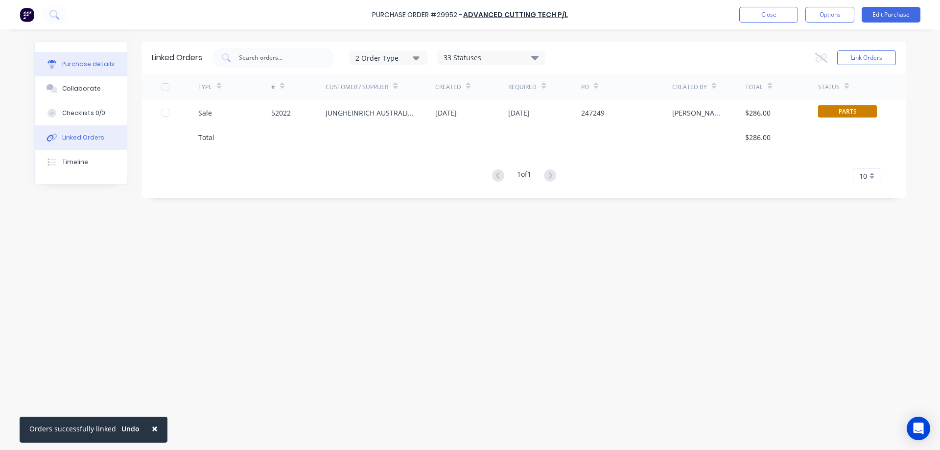
click at [99, 69] on button "Purchase details" at bounding box center [81, 64] width 92 height 24
type textarea "x"
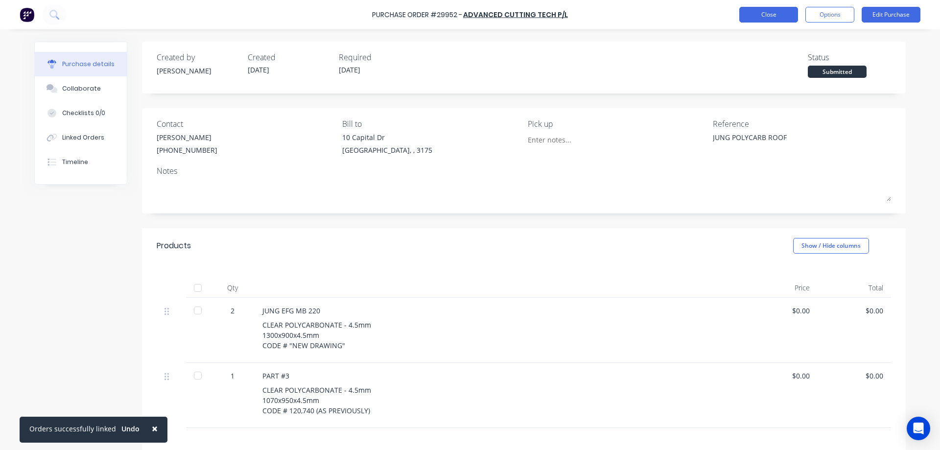
click at [765, 18] on button "Close" at bounding box center [768, 15] width 59 height 16
